Goal: Find specific page/section: Find specific page/section

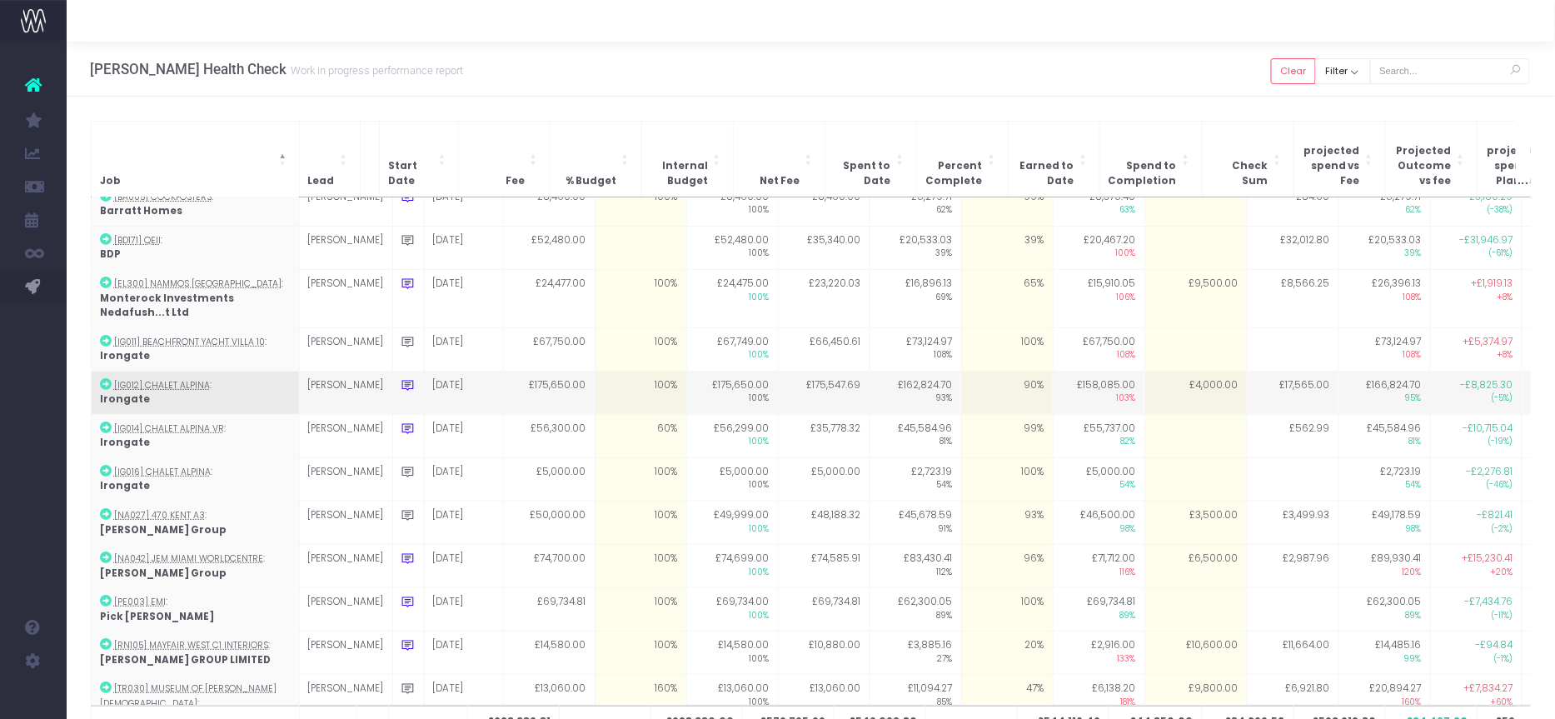
scroll to position [127, 0]
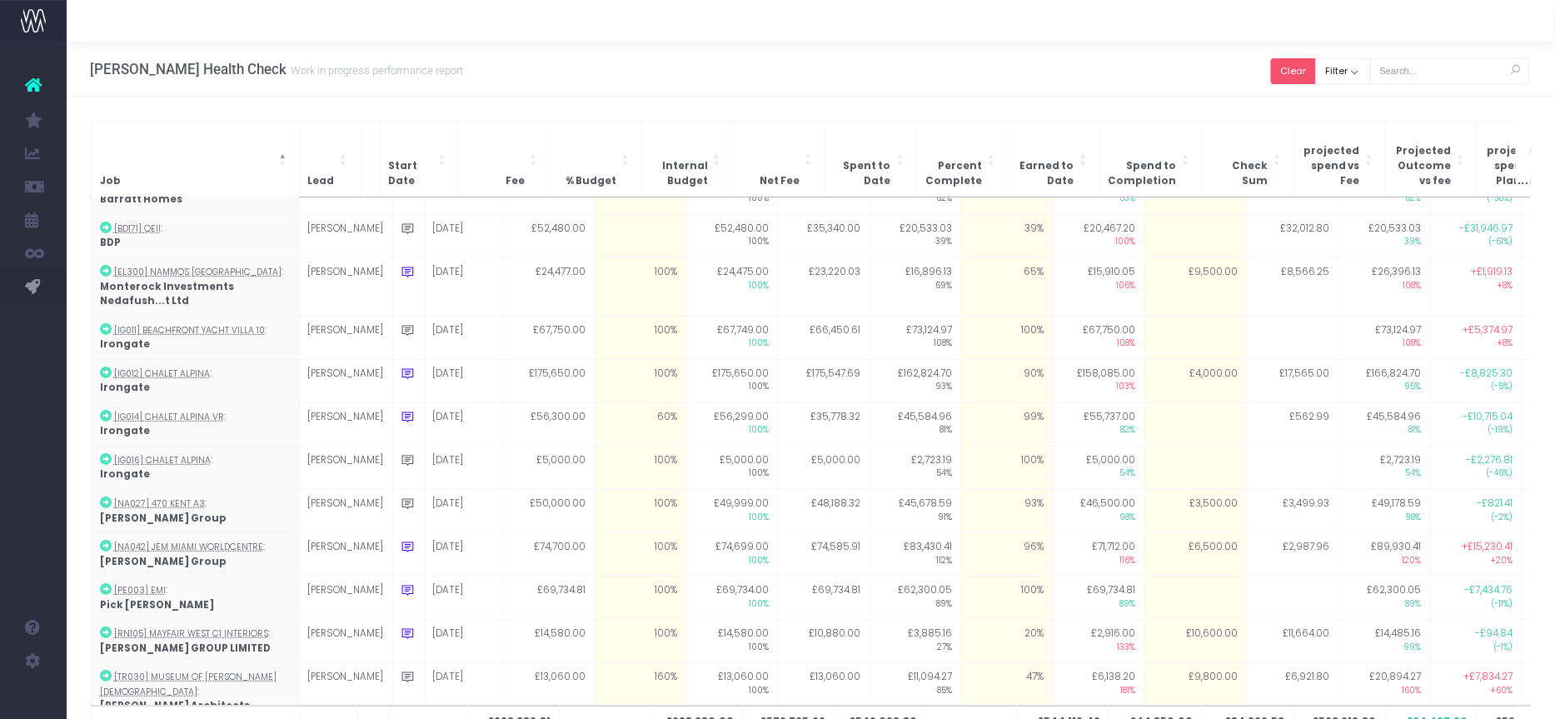
click at [1306, 61] on button "Clear" at bounding box center [1293, 71] width 45 height 26
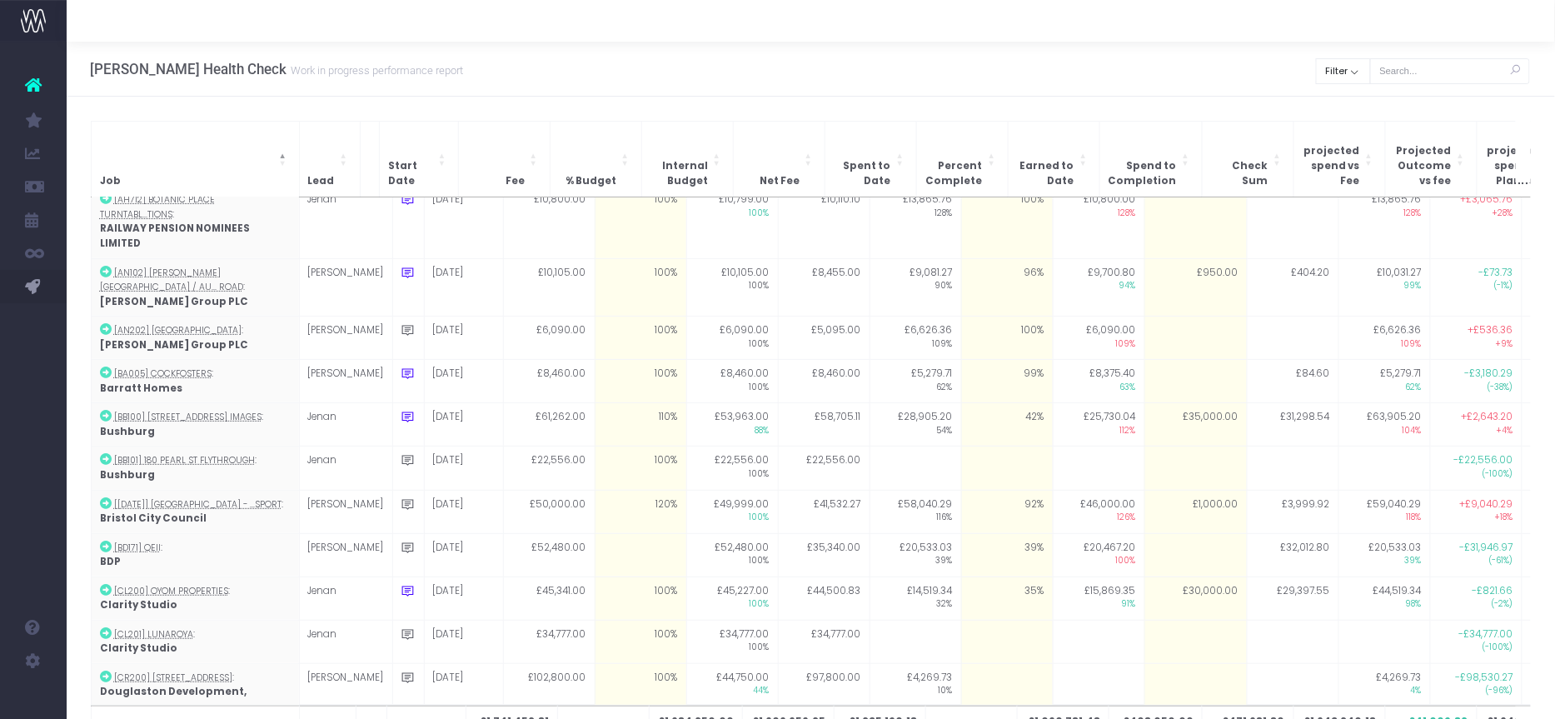
scroll to position [0, 0]
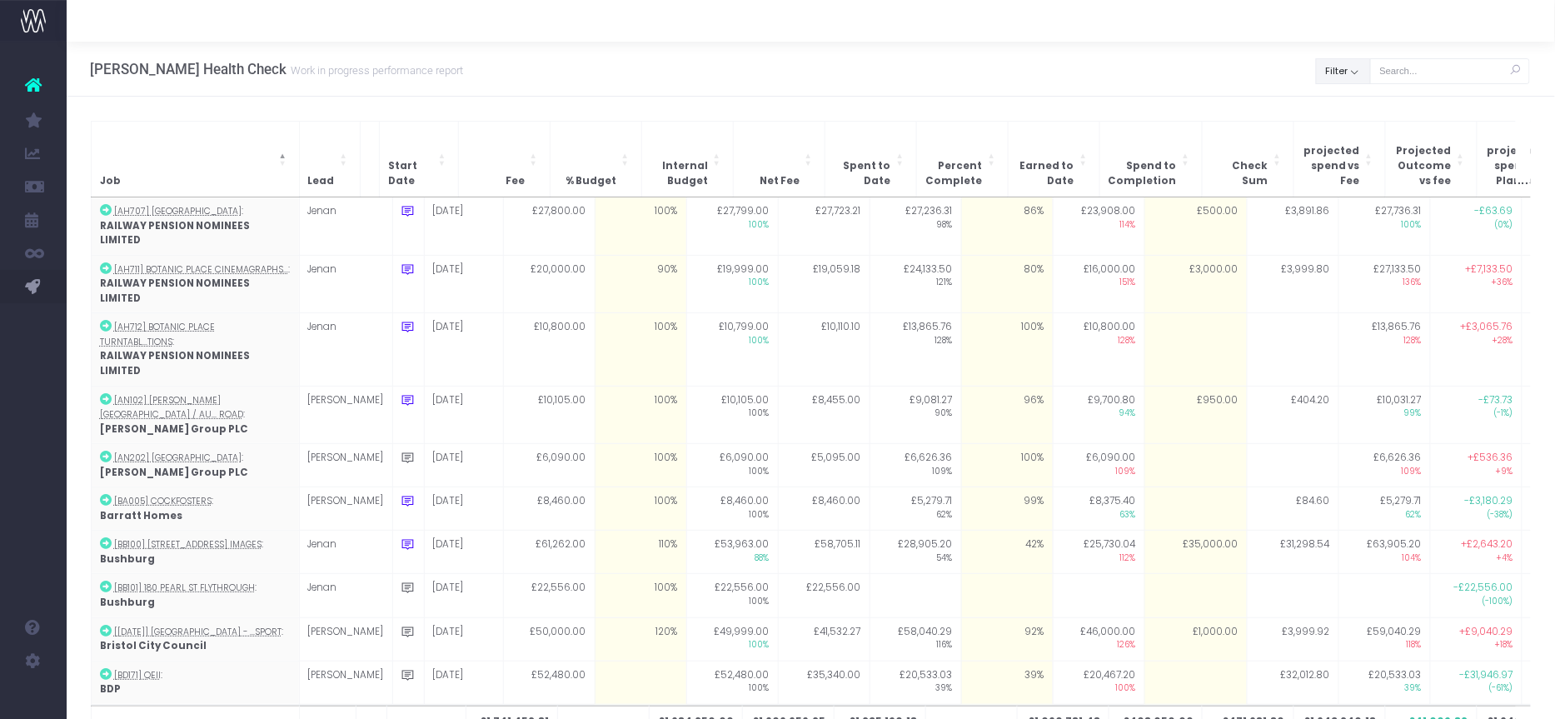
click at [1340, 71] on button "Filter" at bounding box center [1343, 71] width 55 height 26
click at [1342, 105] on span at bounding box center [1340, 108] width 15 height 15
click at [1358, 105] on input "All" at bounding box center [1363, 105] width 11 height 11
checkbox input "false"
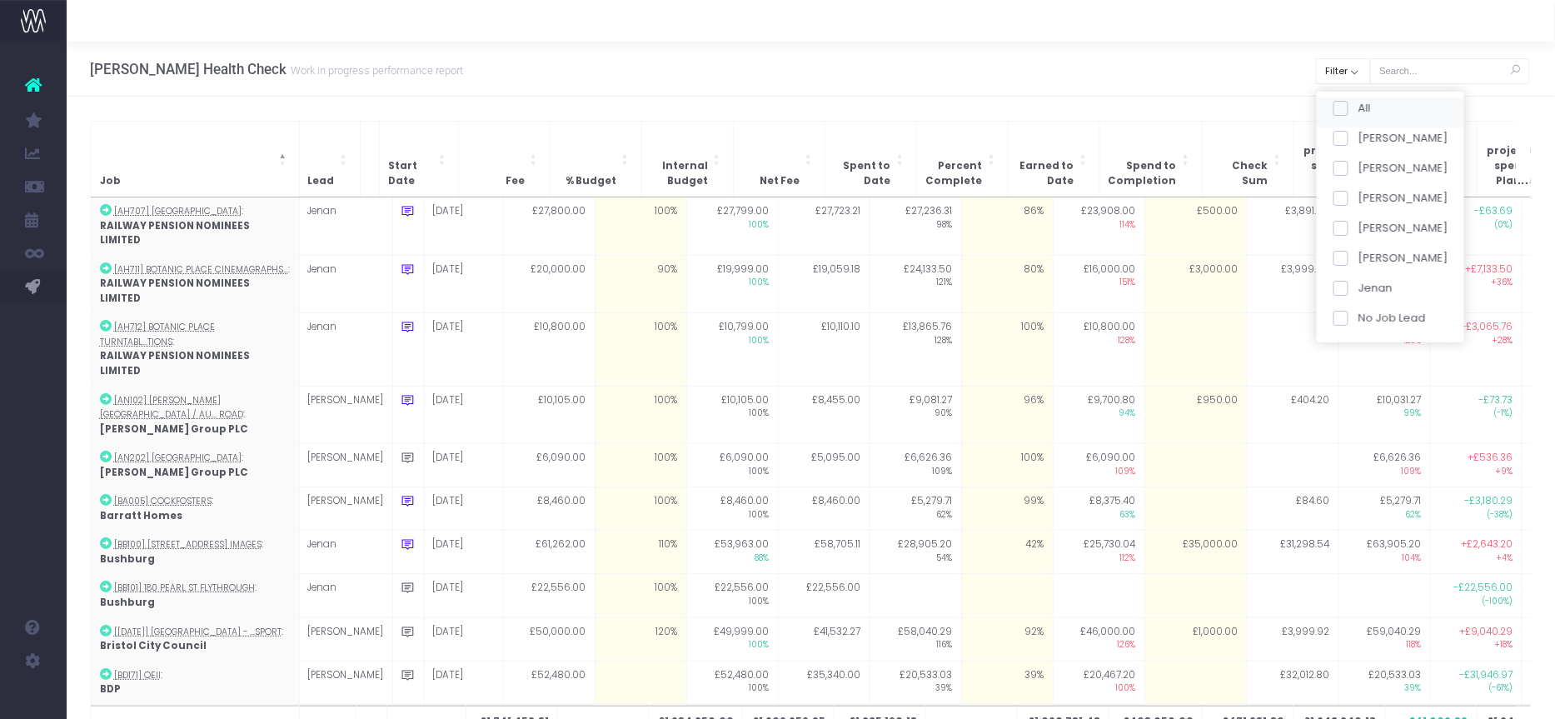
checkbox input "false"
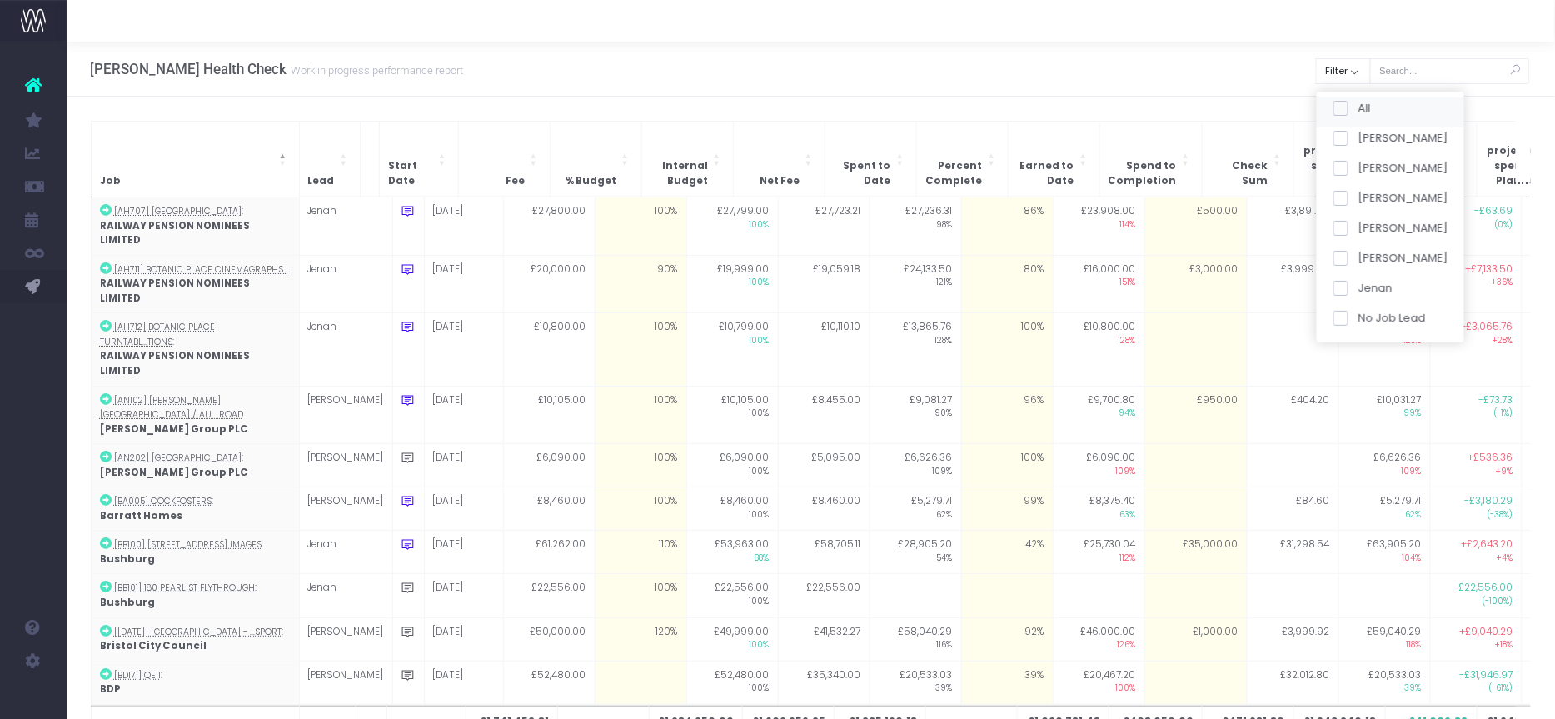
checkbox input "false"
click at [1342, 190] on label "[PERSON_NAME]" at bounding box center [1390, 198] width 115 height 17
click at [1358, 190] on input "[PERSON_NAME]" at bounding box center [1363, 195] width 11 height 11
checkbox input "true"
click at [1353, 349] on button "Apply" at bounding box center [1354, 349] width 50 height 27
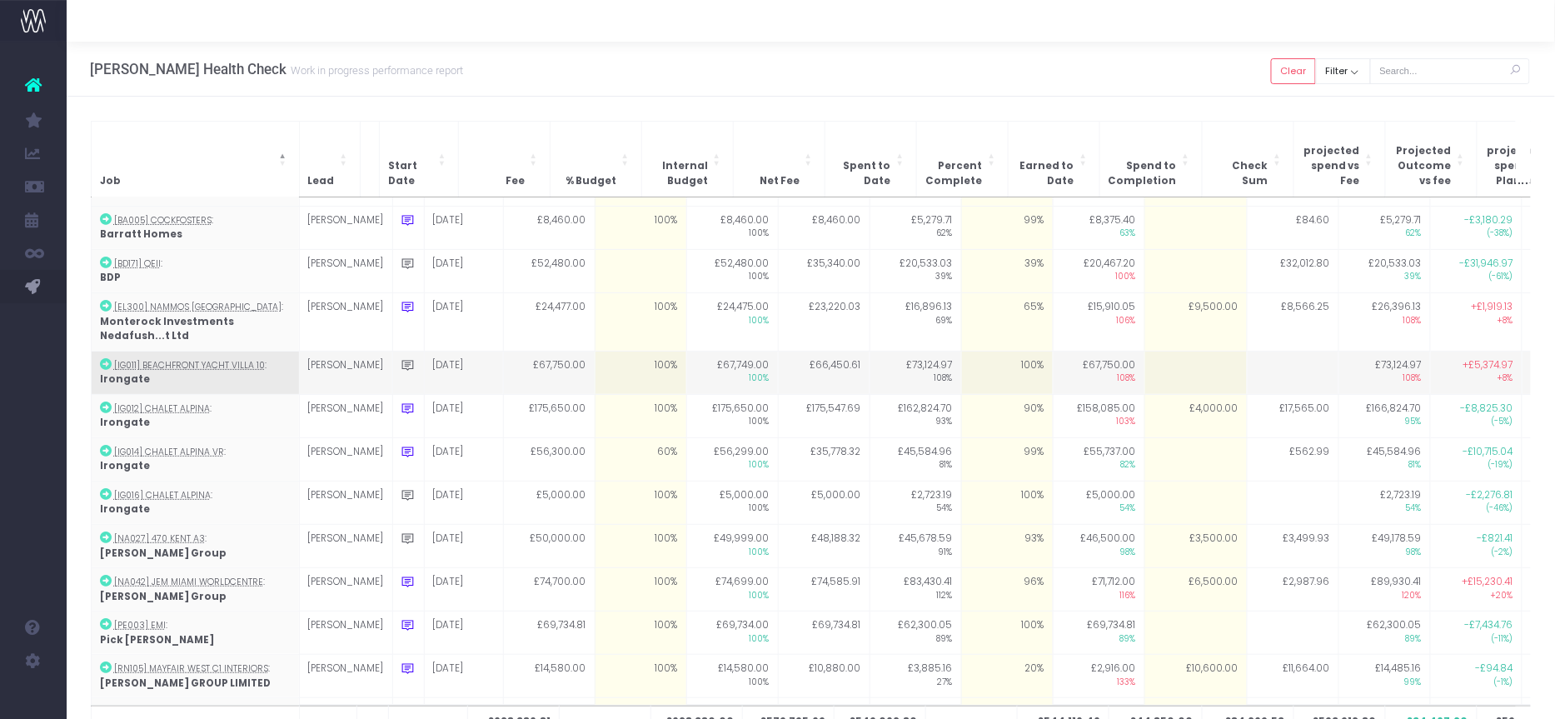
scroll to position [127, 0]
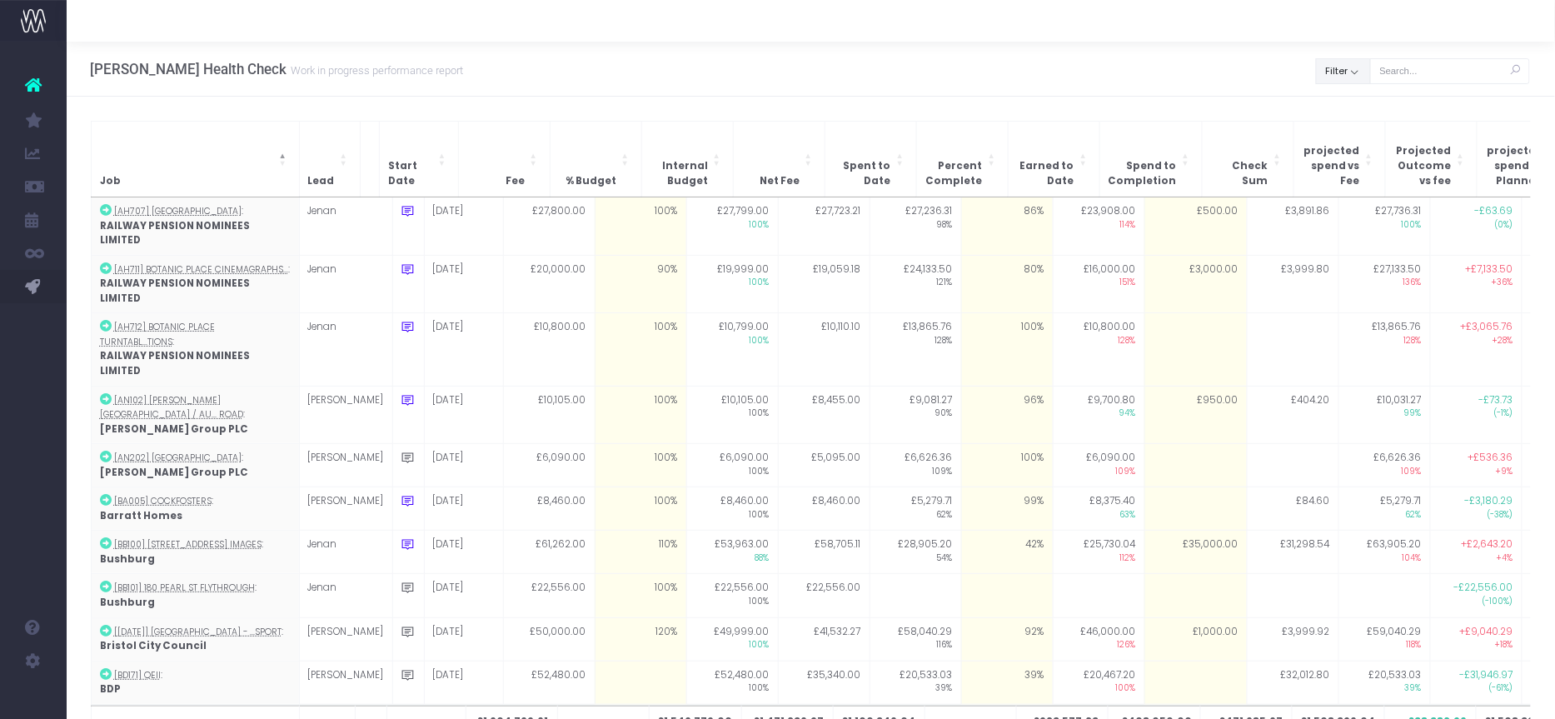
click at [1348, 77] on button "Filter" at bounding box center [1343, 71] width 55 height 26
click at [1346, 102] on span at bounding box center [1340, 108] width 15 height 15
click at [1358, 102] on input "All" at bounding box center [1363, 105] width 11 height 11
checkbox input "false"
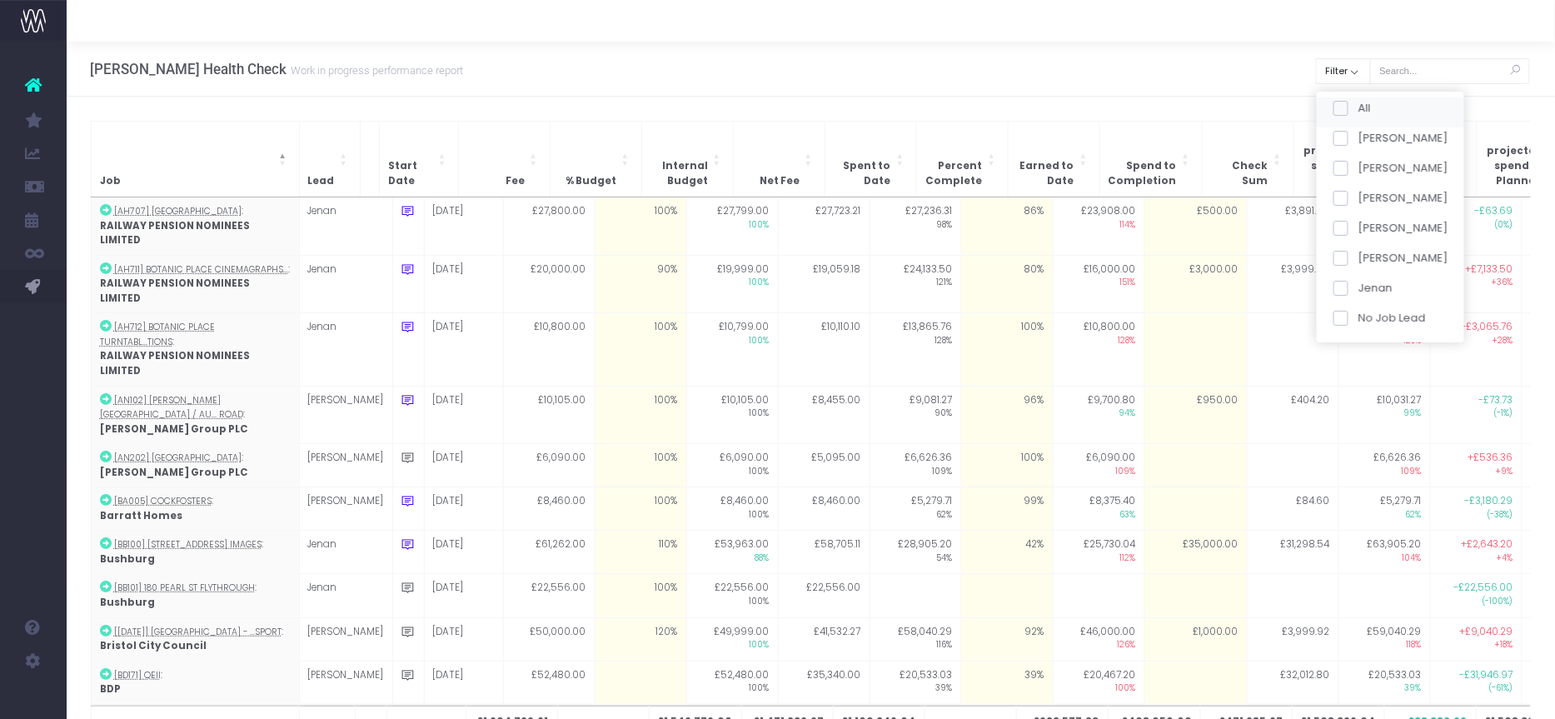
checkbox input "false"
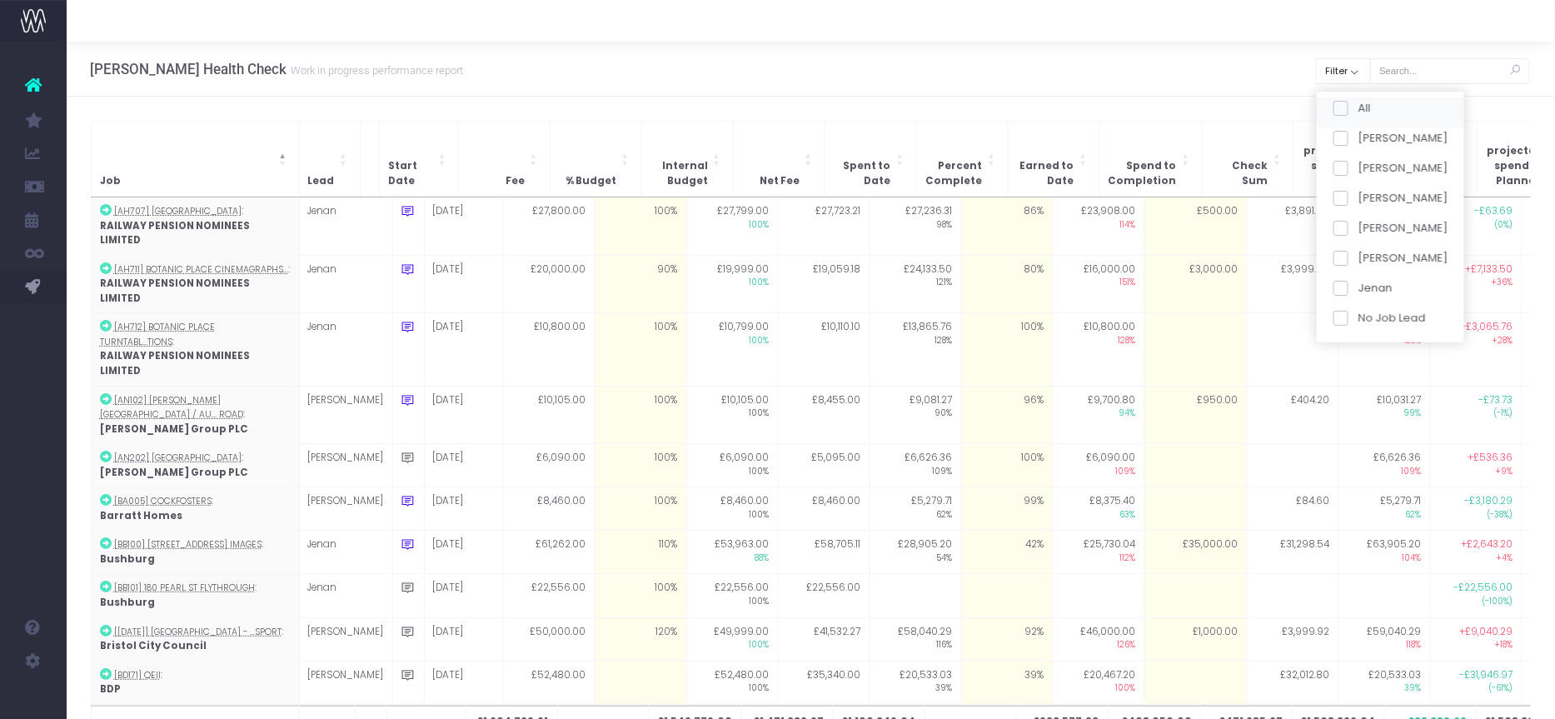
checkbox input "false"
click at [1345, 193] on span at bounding box center [1340, 198] width 15 height 15
click at [1358, 193] on input "[PERSON_NAME]" at bounding box center [1363, 195] width 11 height 11
checkbox input "true"
click at [1357, 347] on button "Apply" at bounding box center [1354, 349] width 50 height 27
